Goal: Task Accomplishment & Management: Complete application form

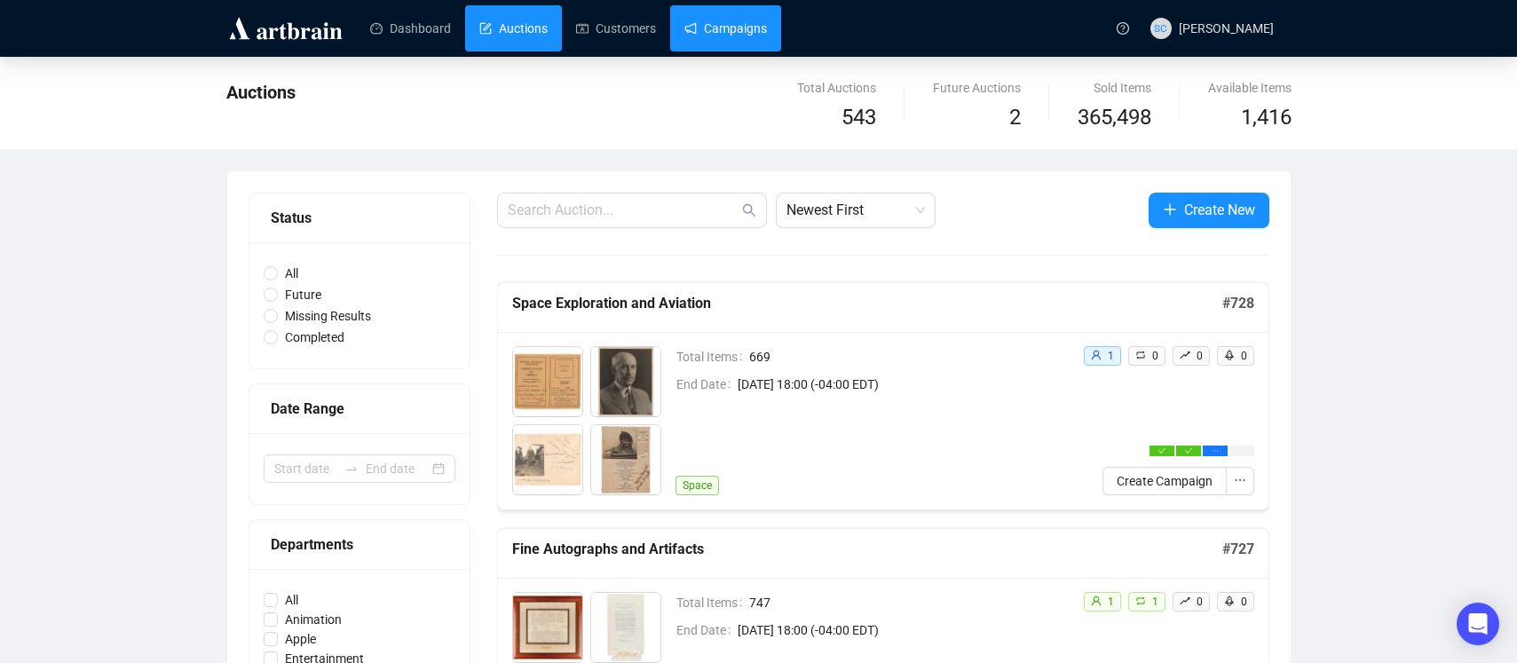
click at [722, 24] on link "Campaigns" at bounding box center [726, 28] width 83 height 46
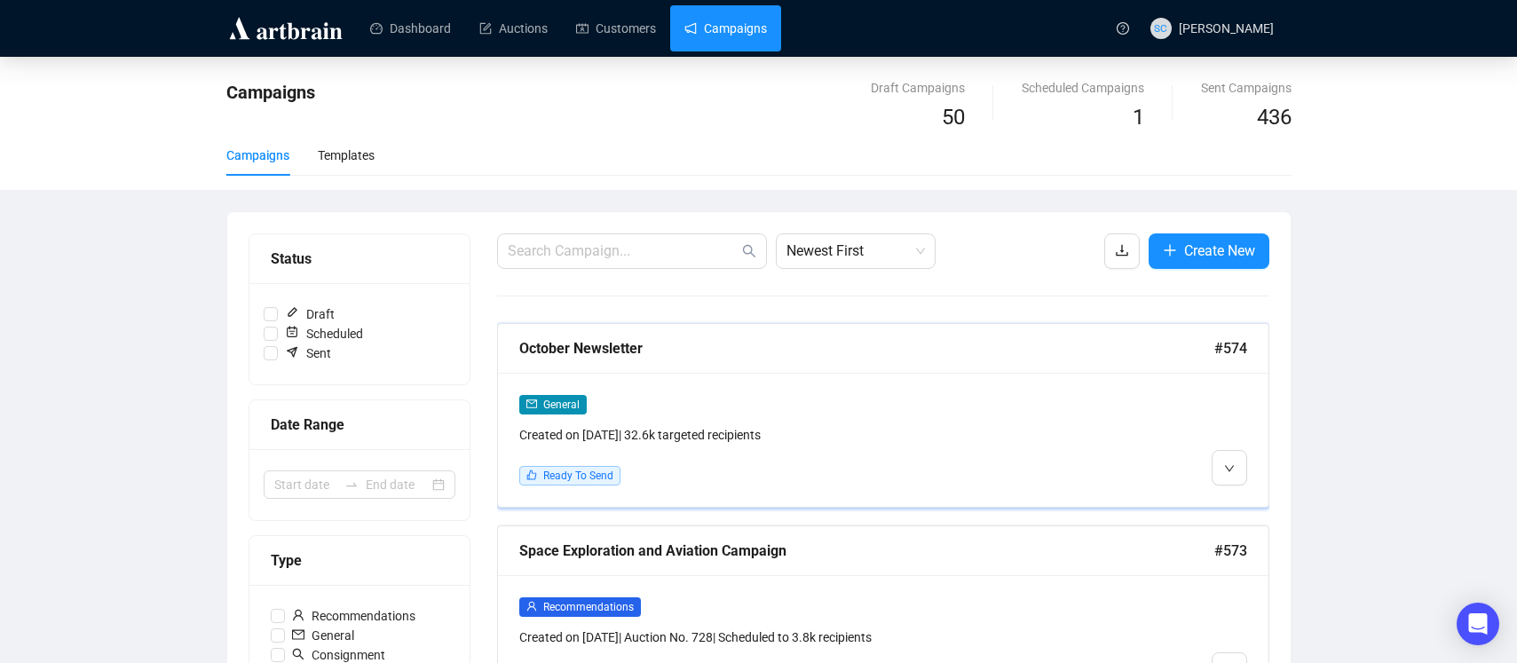
click at [1143, 430] on div at bounding box center [1155, 439] width 185 height 91
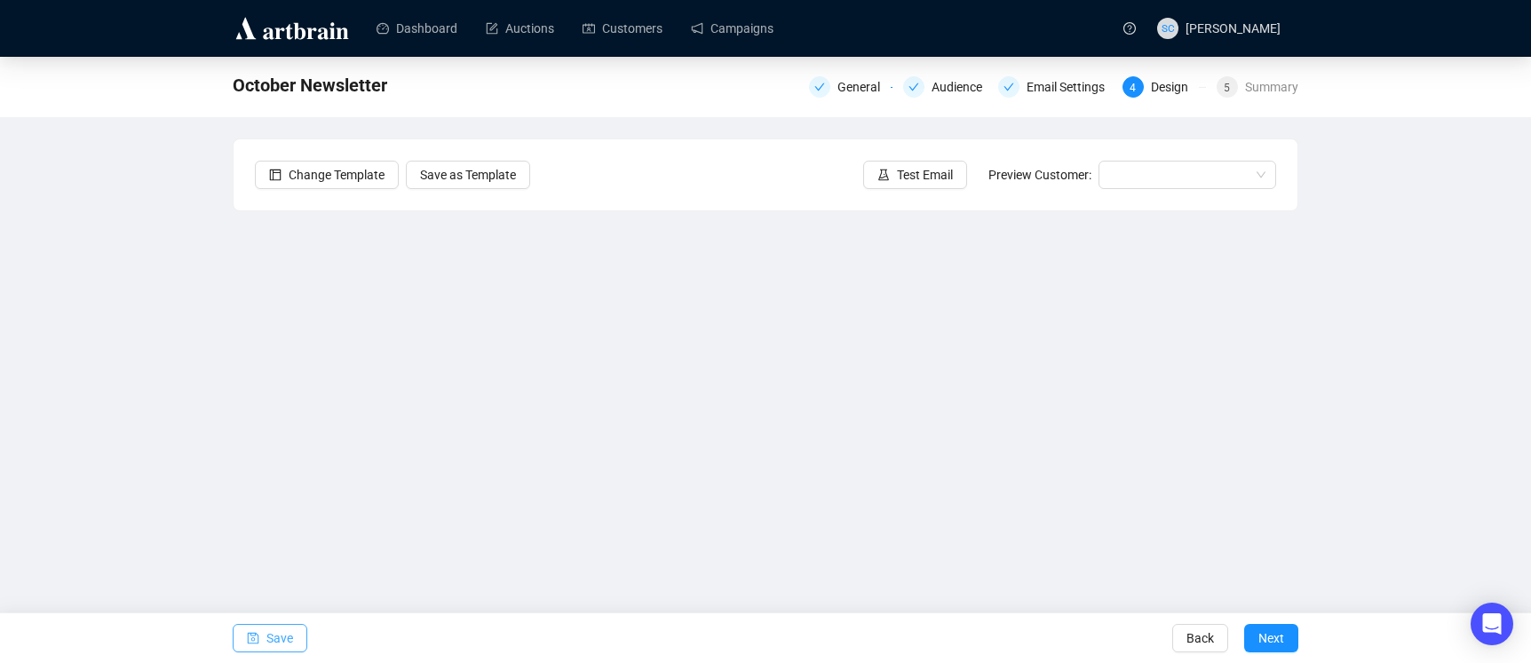
click at [269, 633] on span "Save" at bounding box center [279, 639] width 27 height 50
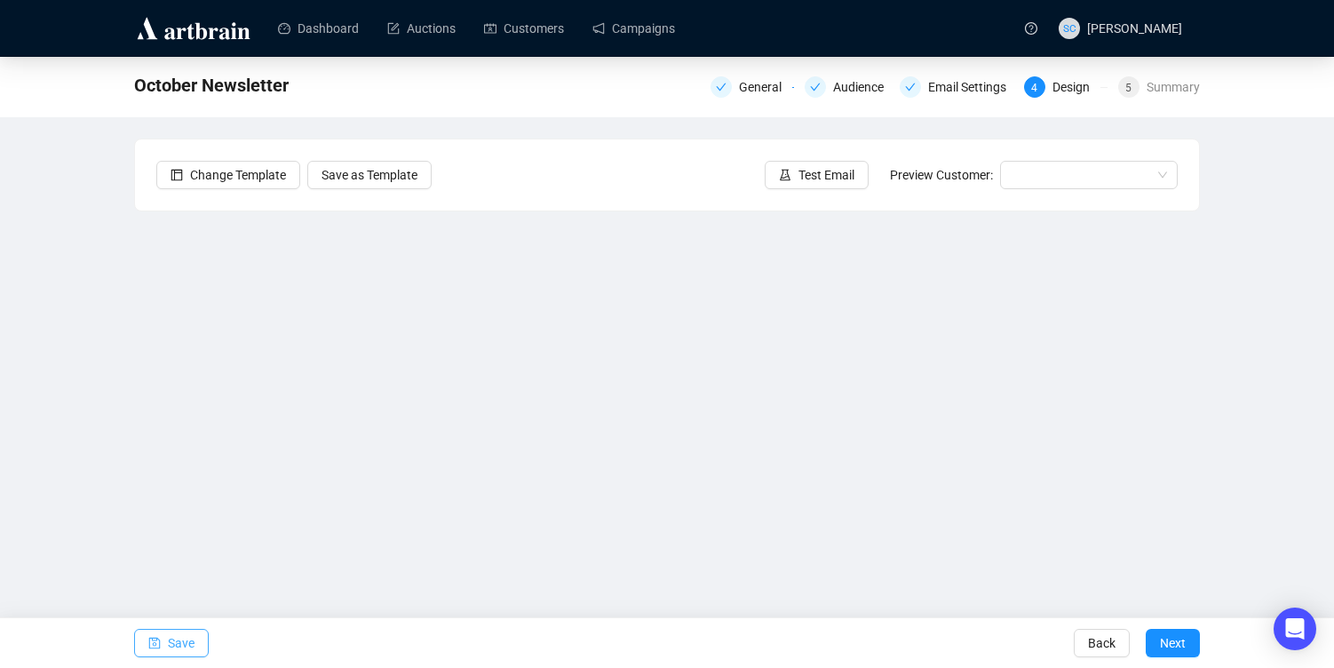
click at [204, 640] on button "Save" at bounding box center [171, 643] width 75 height 28
click at [184, 645] on span "Save" at bounding box center [181, 643] width 27 height 50
click at [170, 647] on span "Save" at bounding box center [181, 643] width 27 height 50
click at [190, 642] on span "Save" at bounding box center [181, 643] width 27 height 50
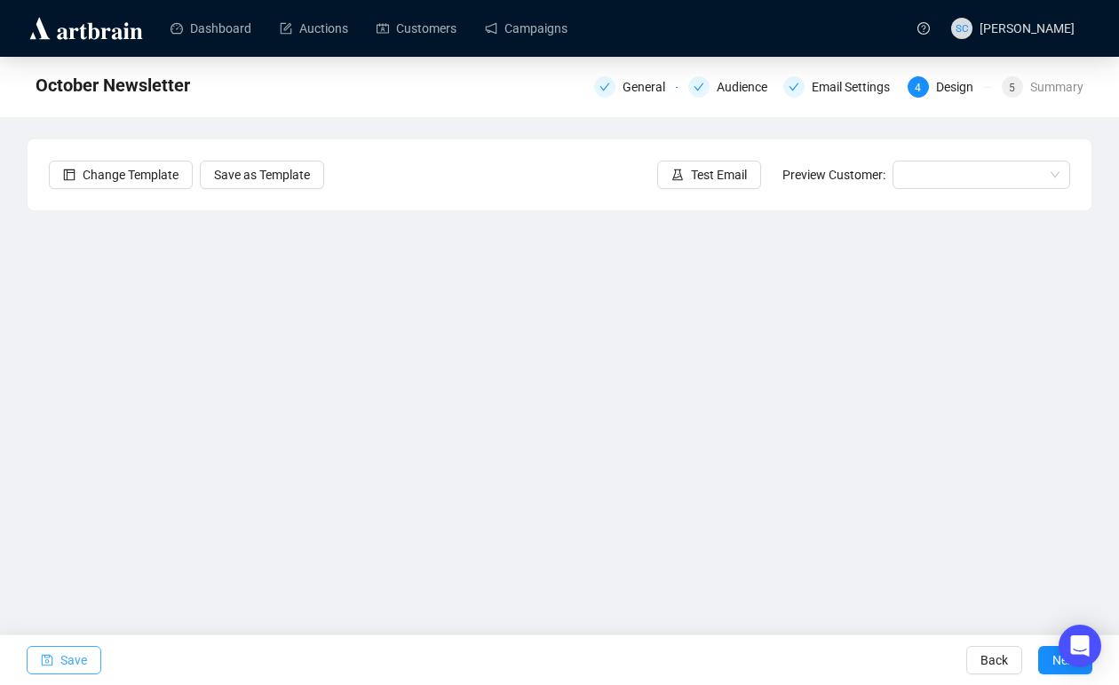
click at [63, 662] on span "Save" at bounding box center [73, 661] width 27 height 50
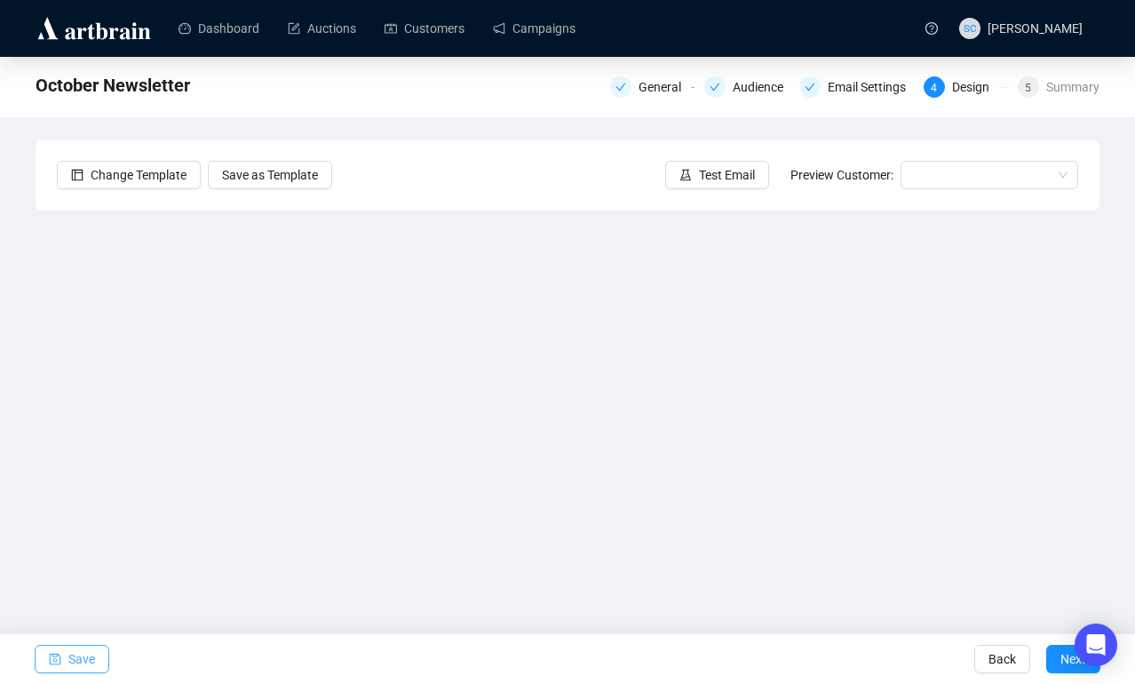
click at [91, 657] on span "Save" at bounding box center [81, 659] width 27 height 50
click at [57, 661] on icon "save" at bounding box center [55, 659] width 12 height 12
click at [87, 662] on span "Save" at bounding box center [81, 659] width 27 height 50
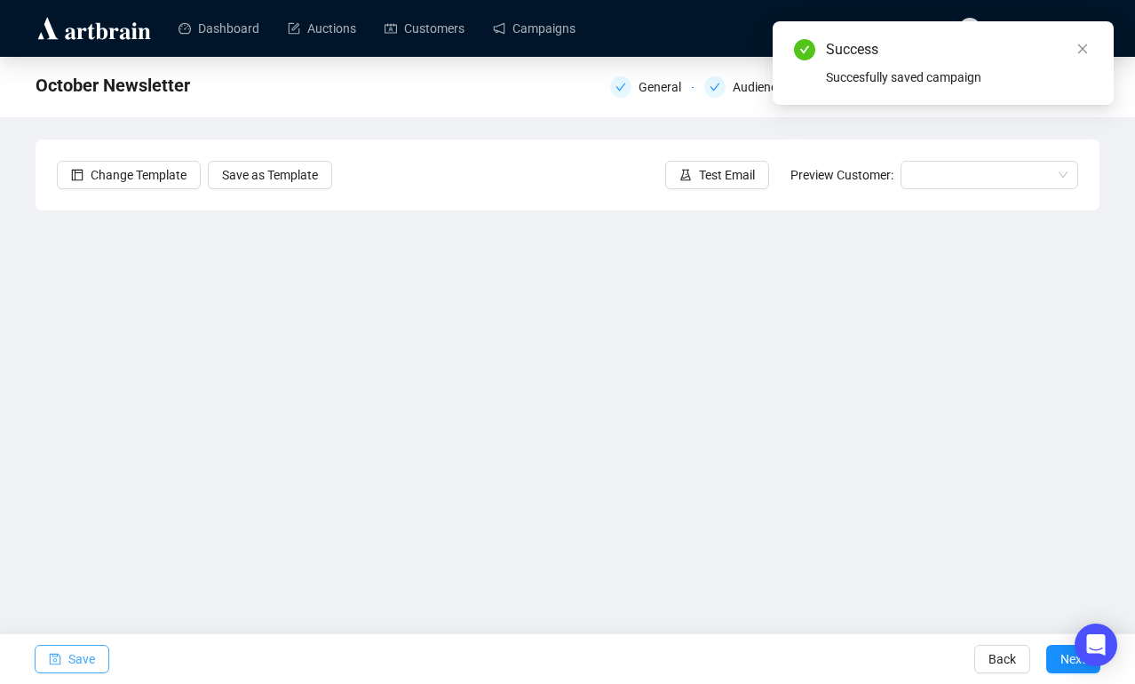
drag, startPoint x: 67, startPoint y: 658, endPoint x: 88, endPoint y: 658, distance: 21.3
click at [67, 658] on button "Save" at bounding box center [72, 659] width 75 height 28
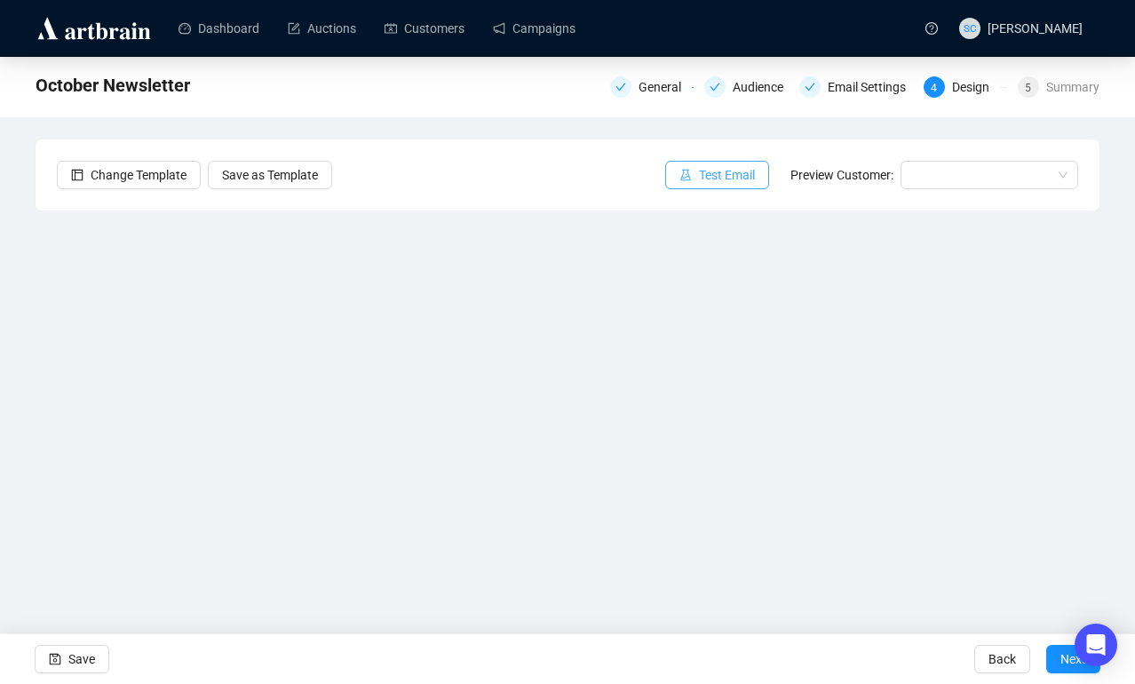
click at [729, 169] on span "Test Email" at bounding box center [727, 175] width 56 height 20
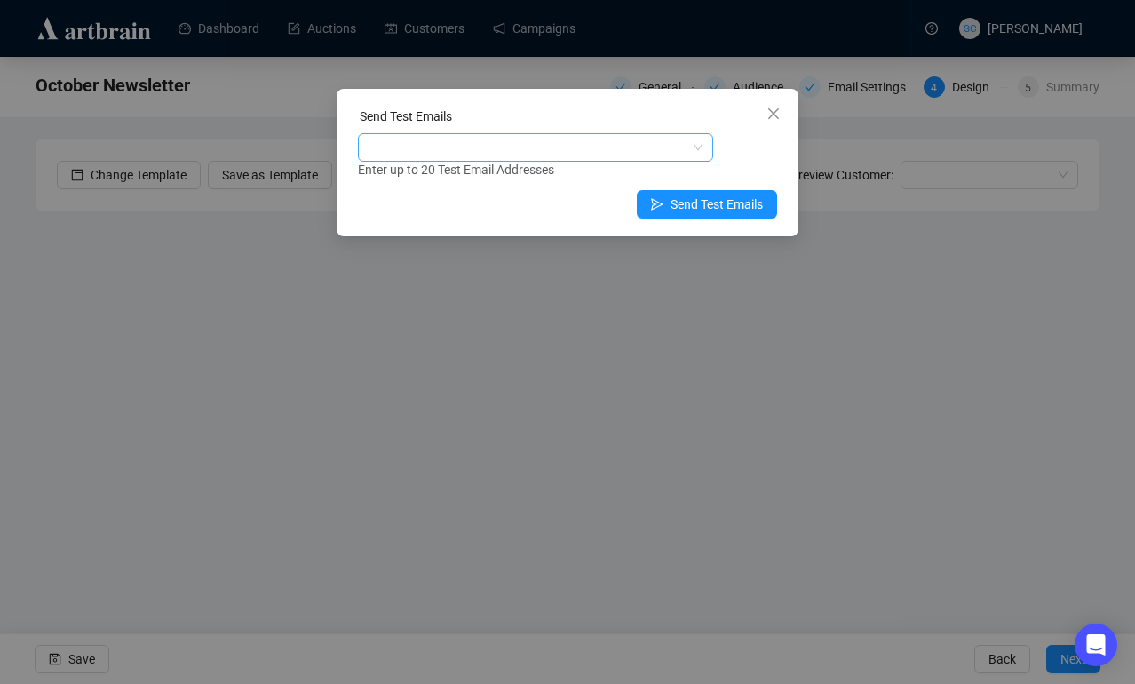
click at [586, 152] on div at bounding box center [525, 147] width 329 height 25
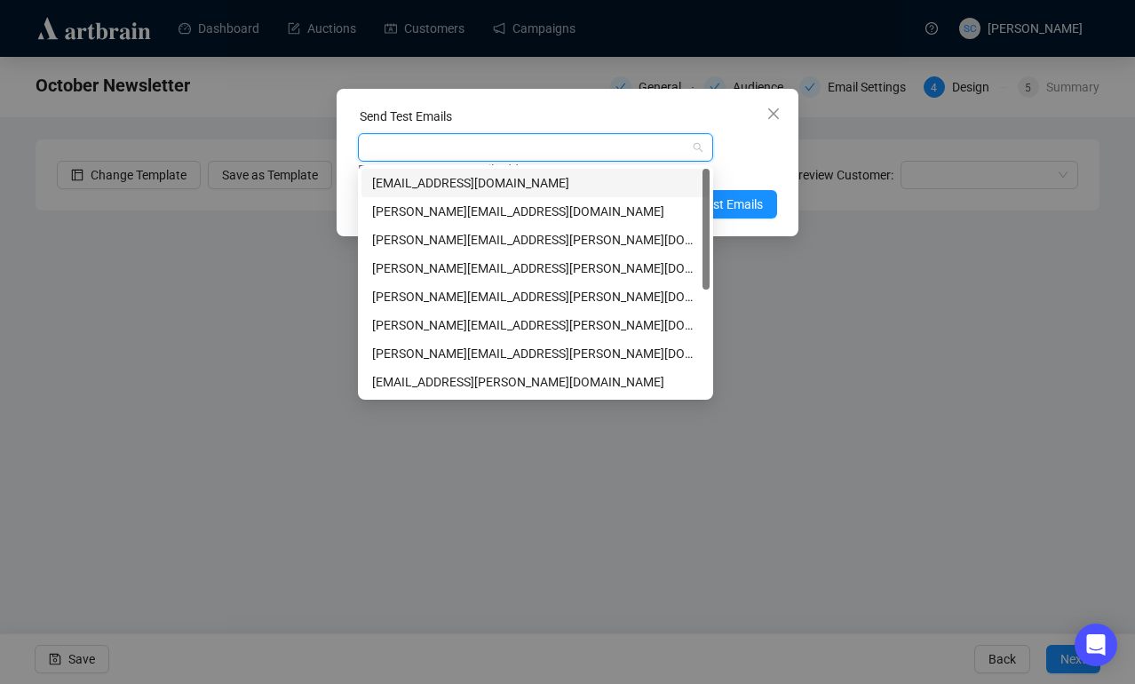
type input "s"
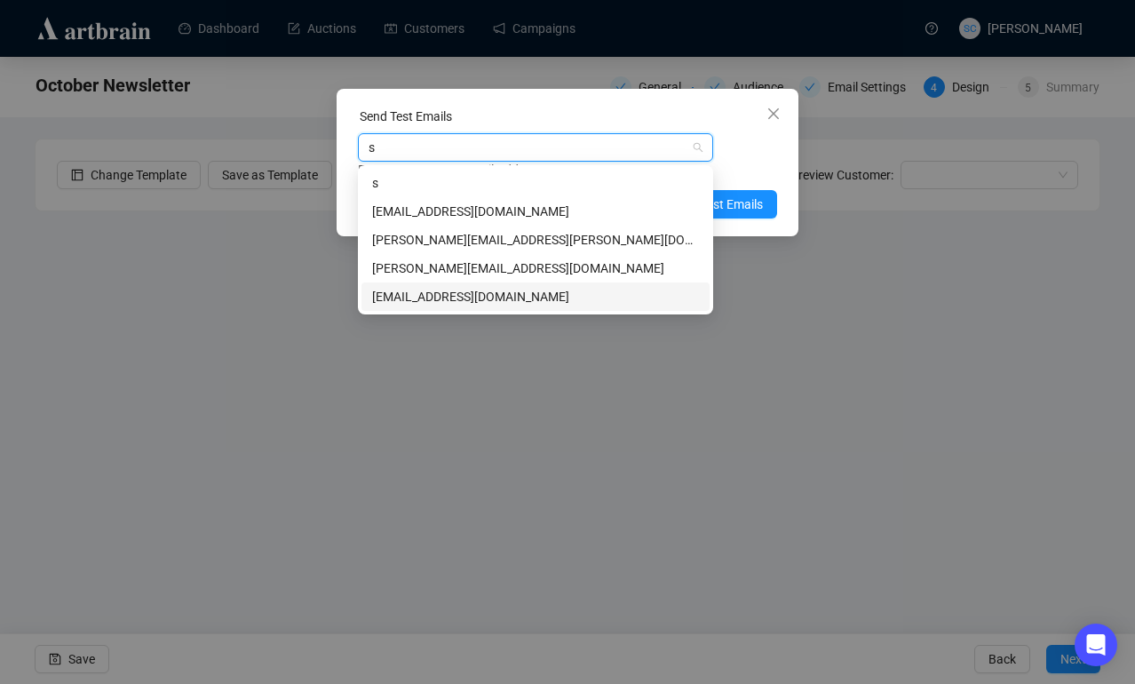
click at [495, 298] on div "[EMAIL_ADDRESS][DOMAIN_NAME]" at bounding box center [535, 297] width 327 height 20
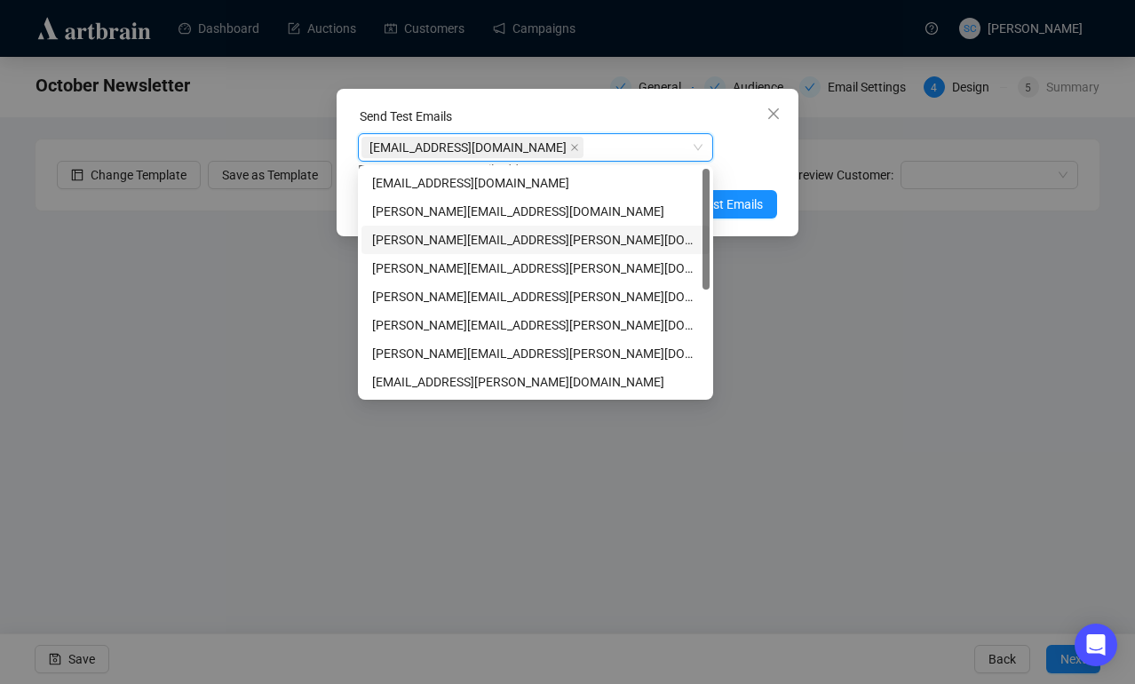
click at [738, 156] on div "[EMAIL_ADDRESS][DOMAIN_NAME] [EMAIL_ADDRESS][DOMAIN_NAME] Enter up to 20 Test E…" at bounding box center [567, 156] width 419 height 46
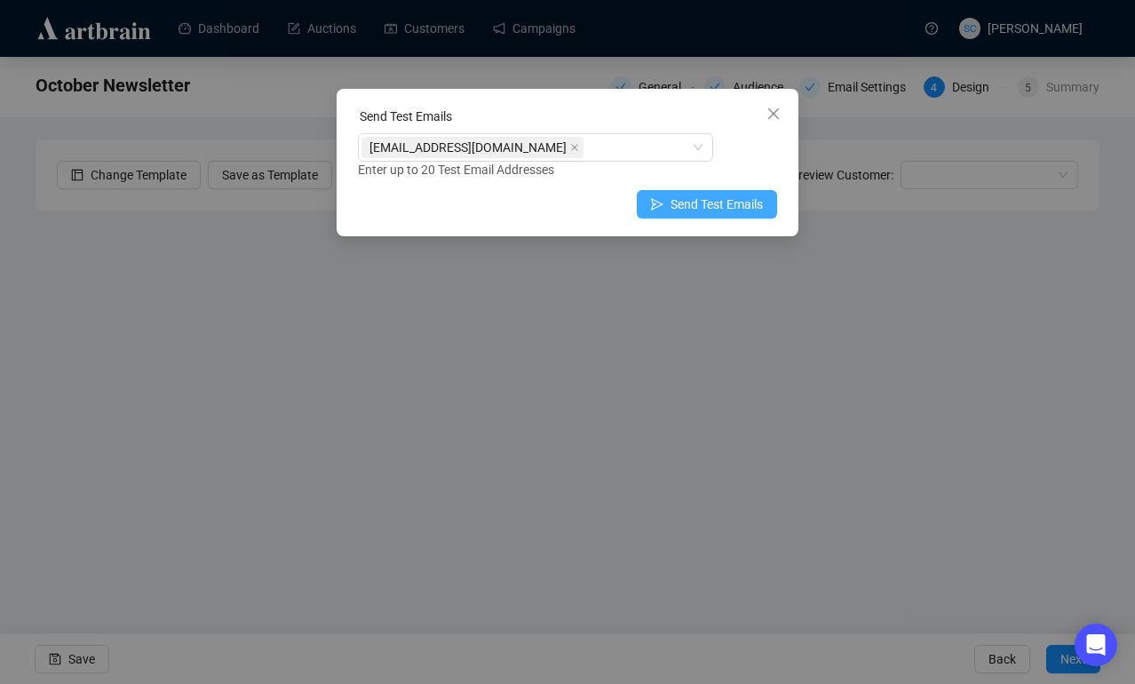
click at [740, 206] on span "Send Test Emails" at bounding box center [716, 204] width 92 height 20
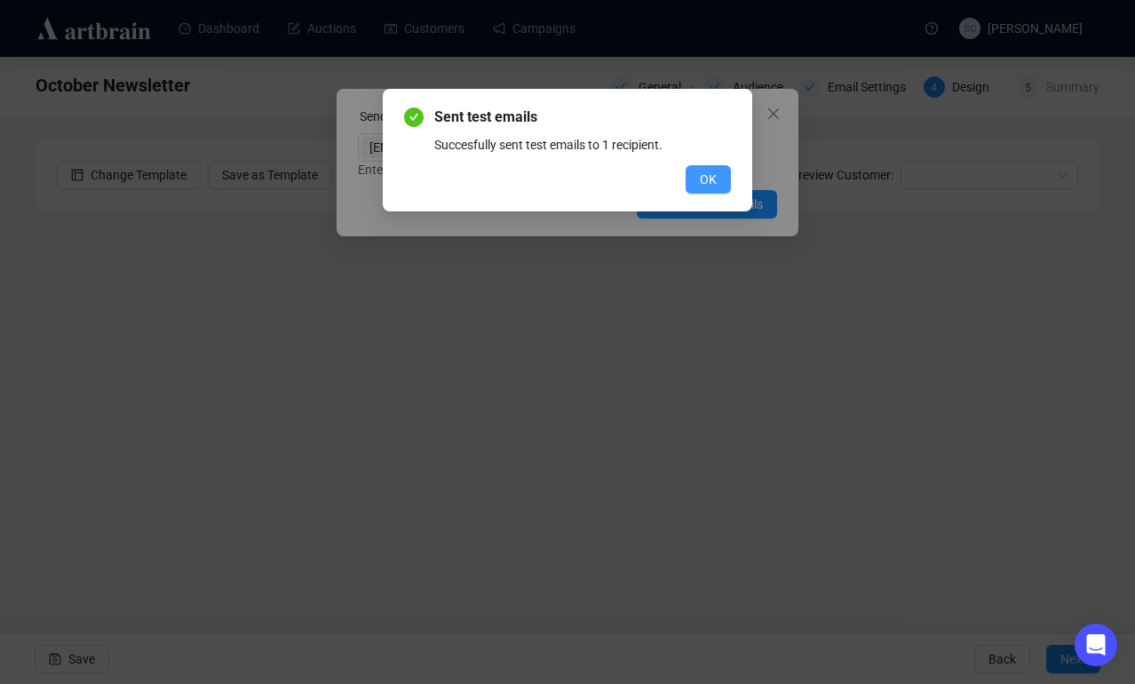
click at [722, 172] on button "OK" at bounding box center [707, 179] width 45 height 28
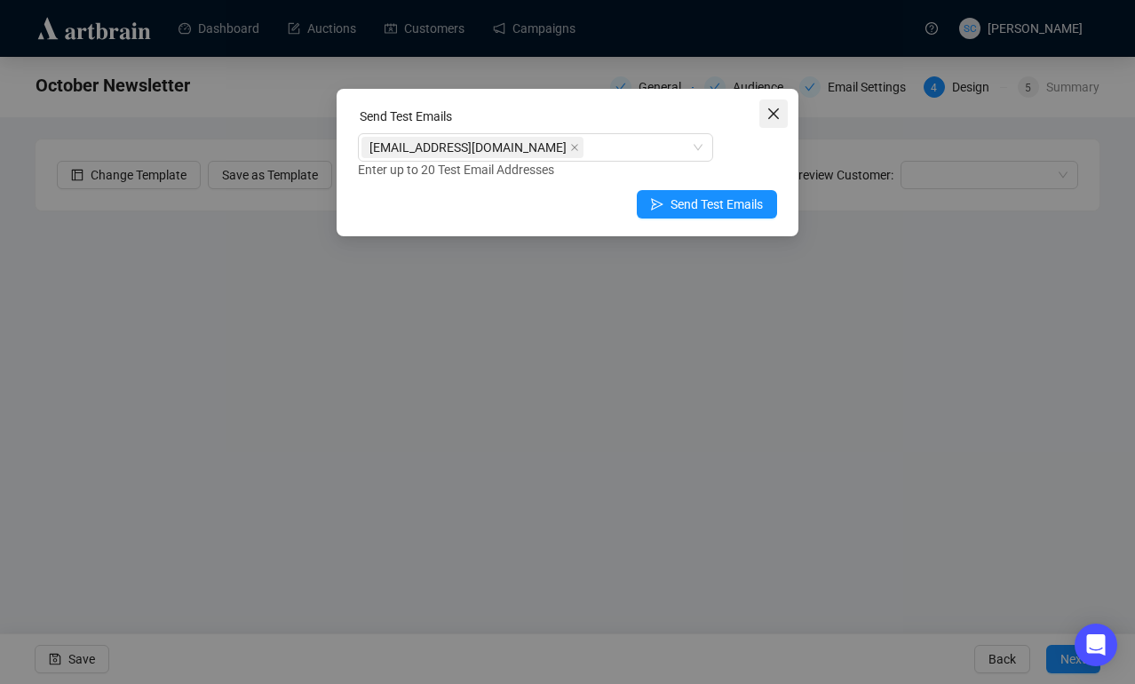
click at [777, 107] on icon "close" at bounding box center [773, 114] width 14 height 14
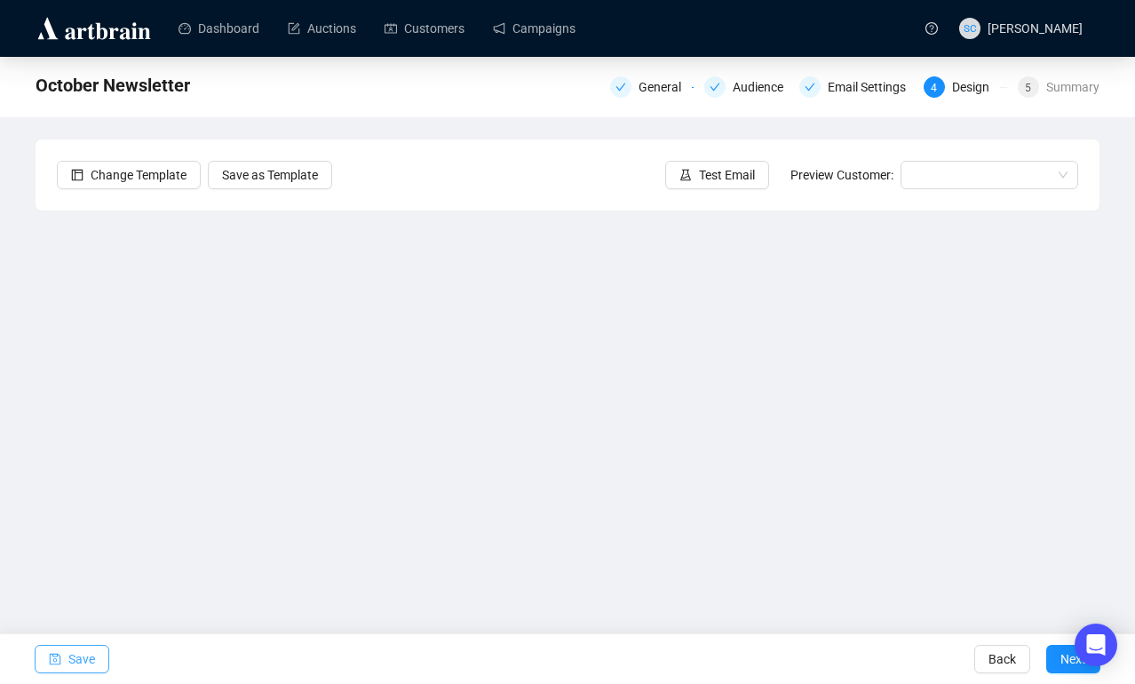
click at [72, 662] on span "Save" at bounding box center [81, 659] width 27 height 50
